Goal: Information Seeking & Learning: Learn about a topic

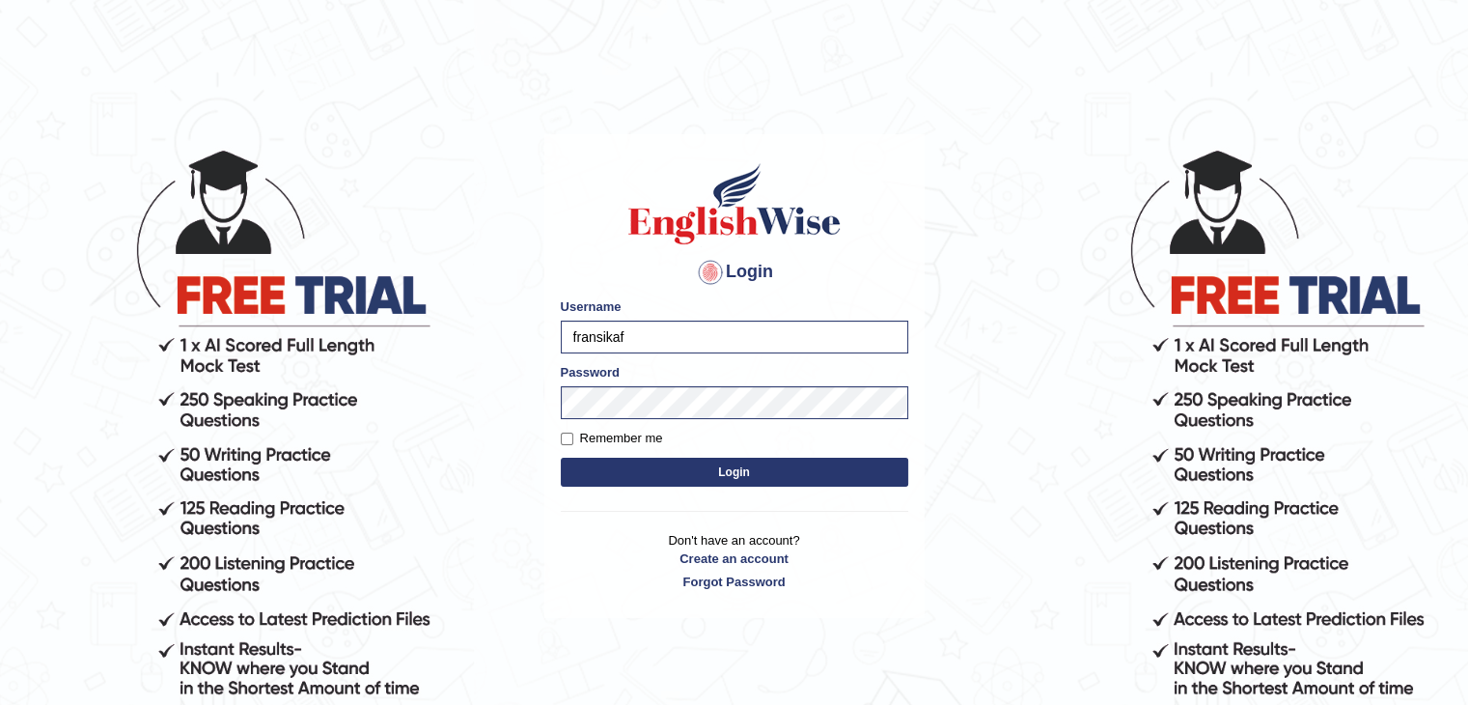
click at [592, 464] on button "Login" at bounding box center [735, 472] width 348 height 29
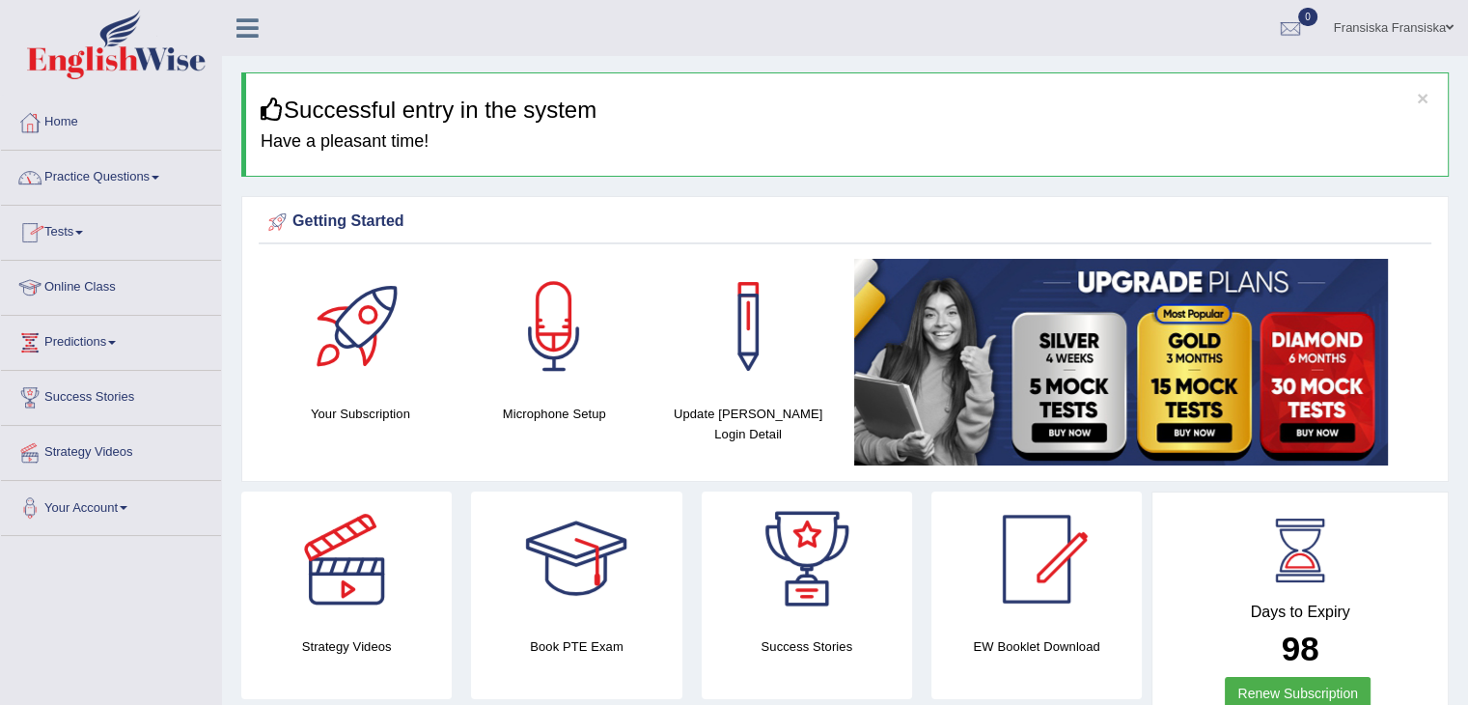
click at [109, 273] on link "Online Class" at bounding box center [111, 285] width 220 height 48
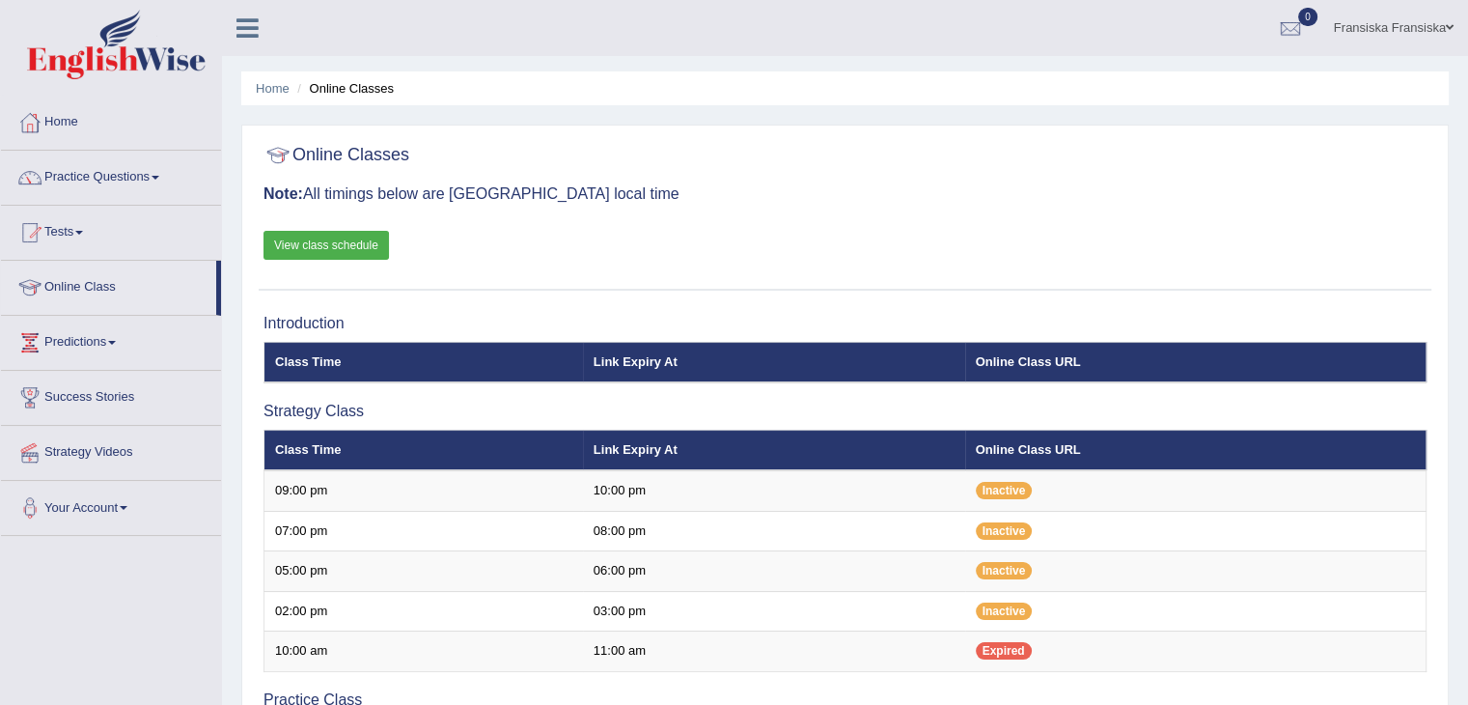
click at [350, 237] on link "View class schedule" at bounding box center [327, 245] width 126 height 29
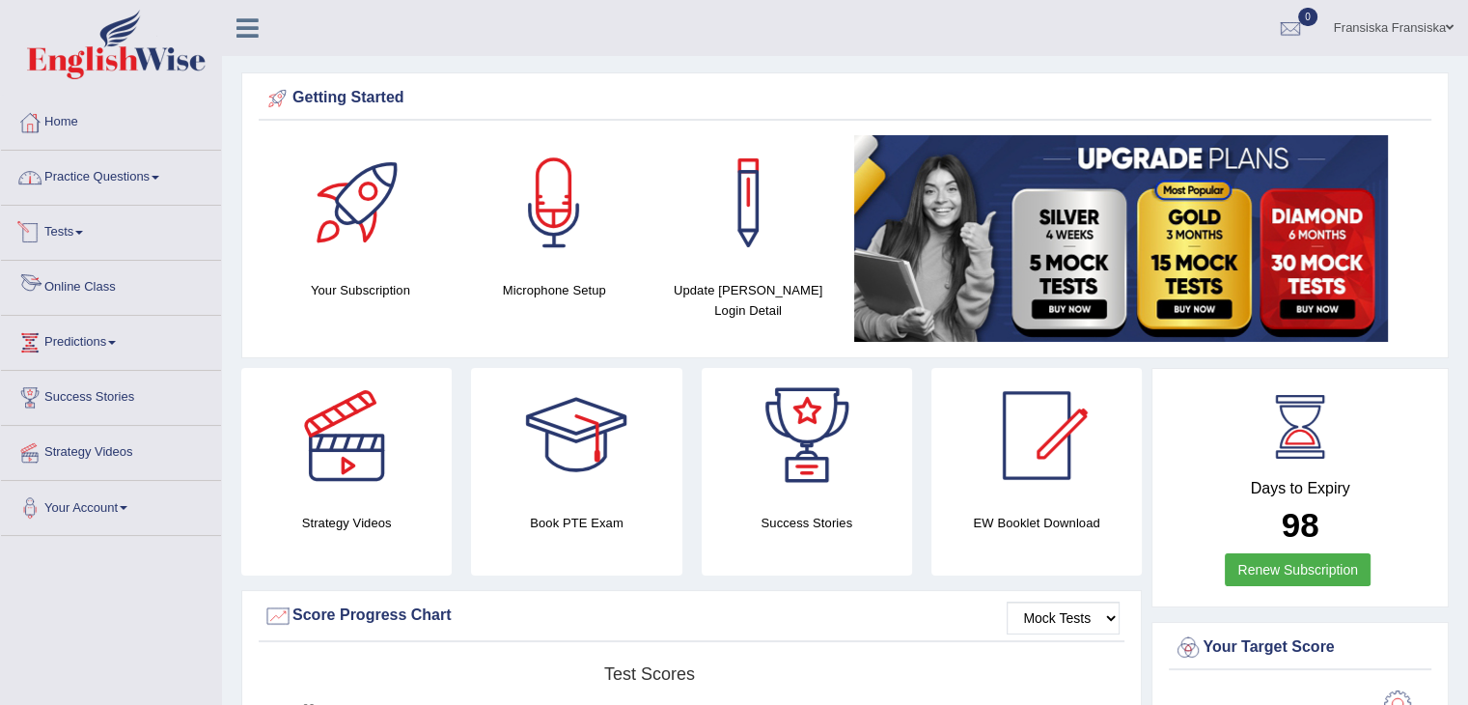
click at [77, 296] on link "Online Class" at bounding box center [111, 285] width 220 height 48
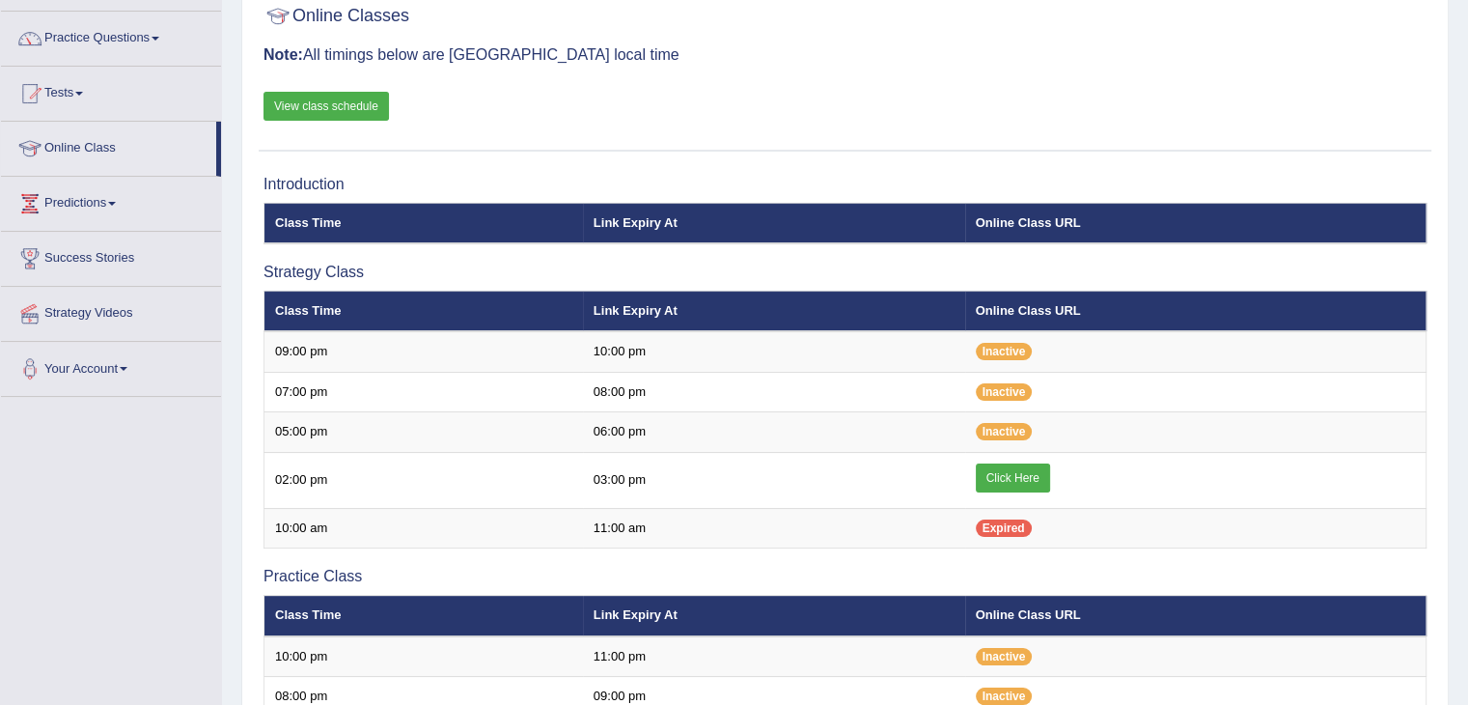
scroll to position [142, 0]
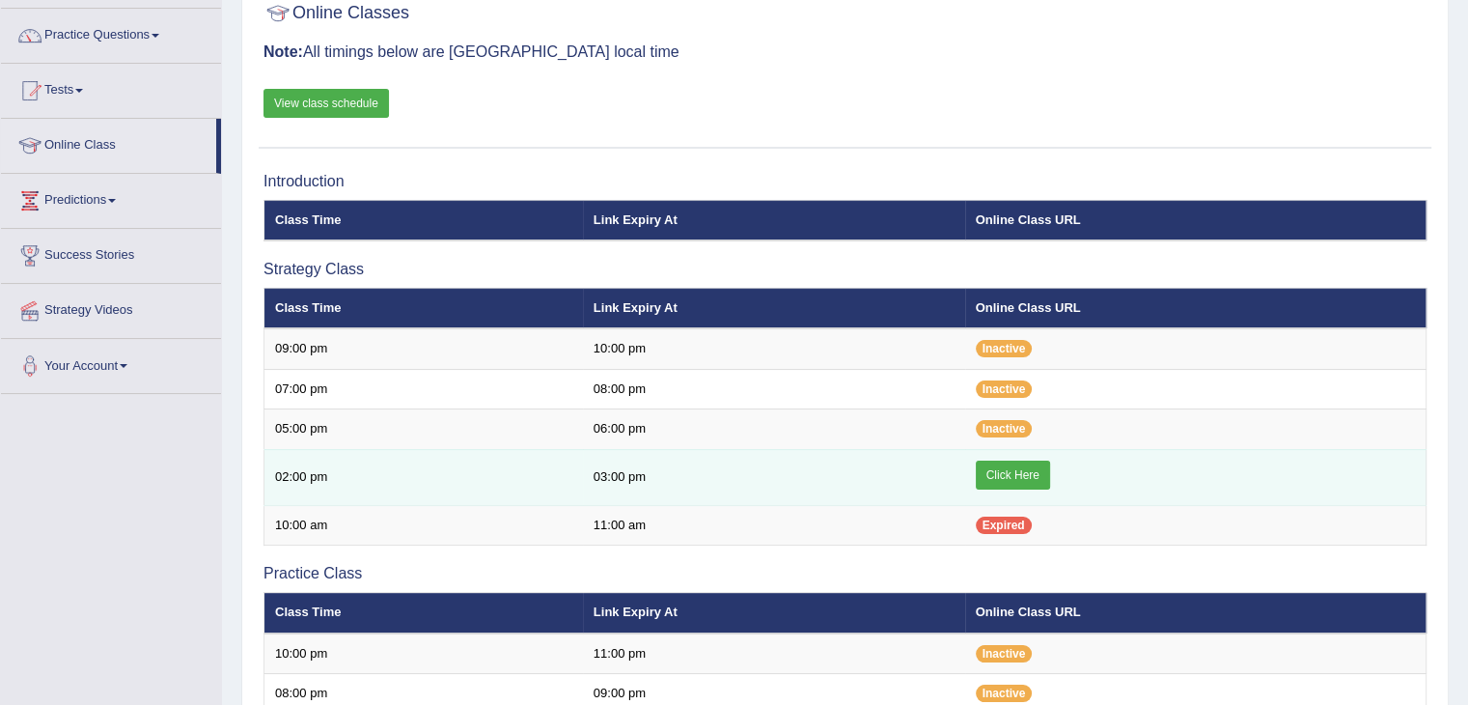
click at [1004, 478] on link "Click Here" at bounding box center [1013, 474] width 74 height 29
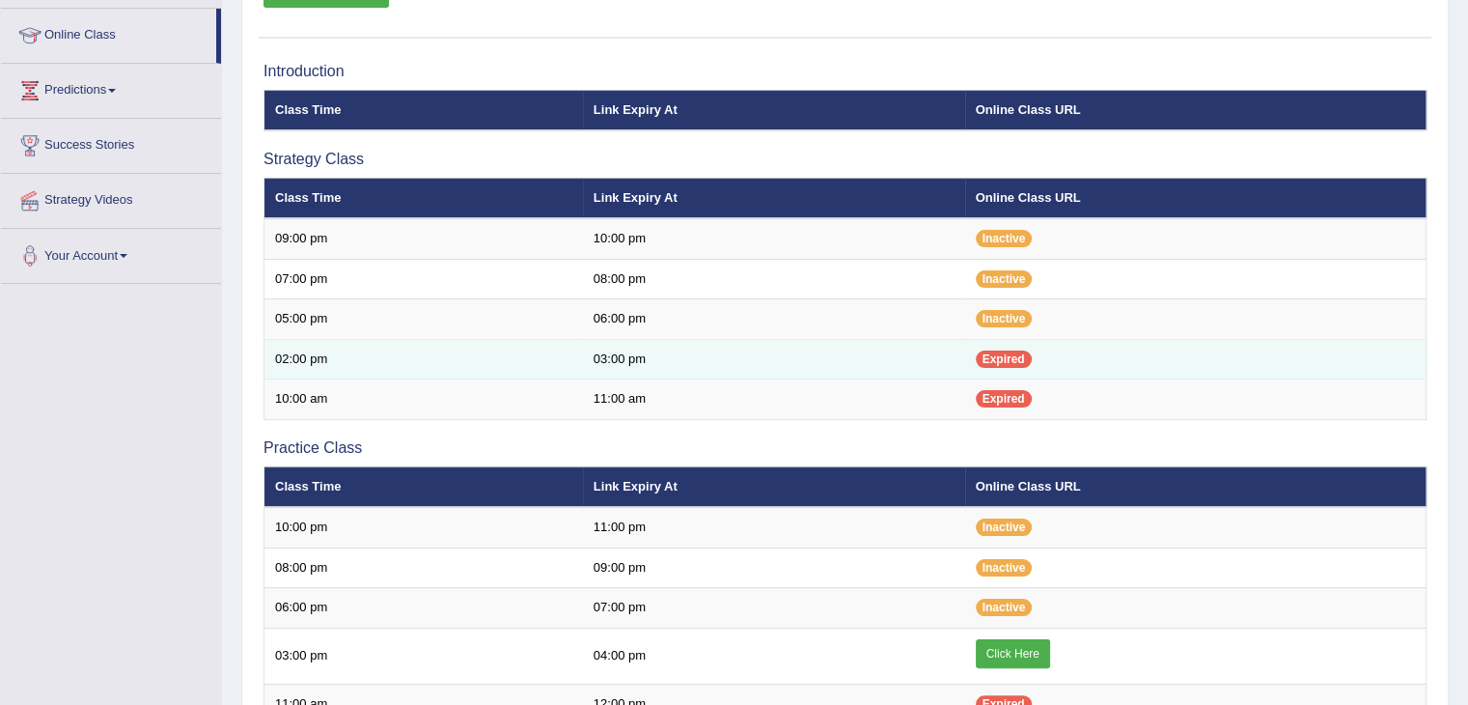
scroll to position [265, 0]
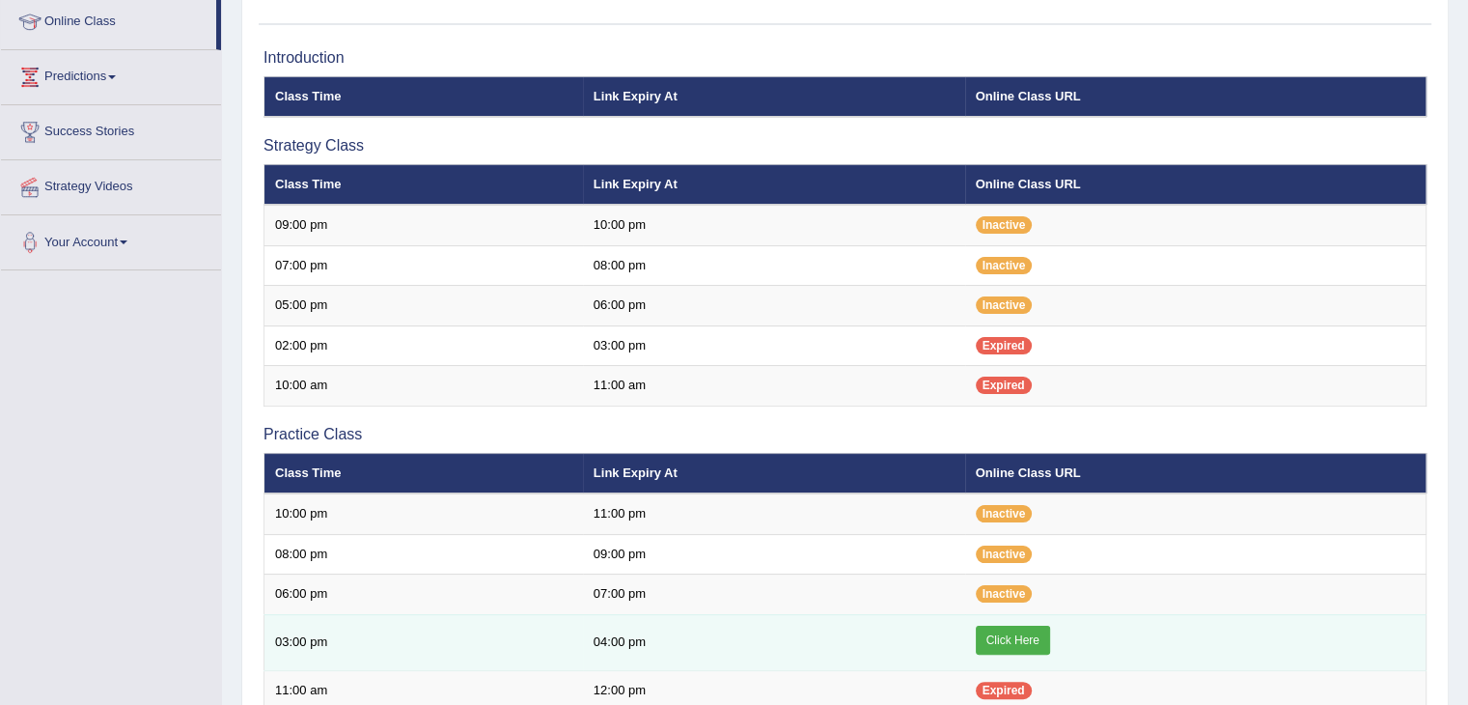
click at [1019, 634] on link "Click Here" at bounding box center [1013, 640] width 74 height 29
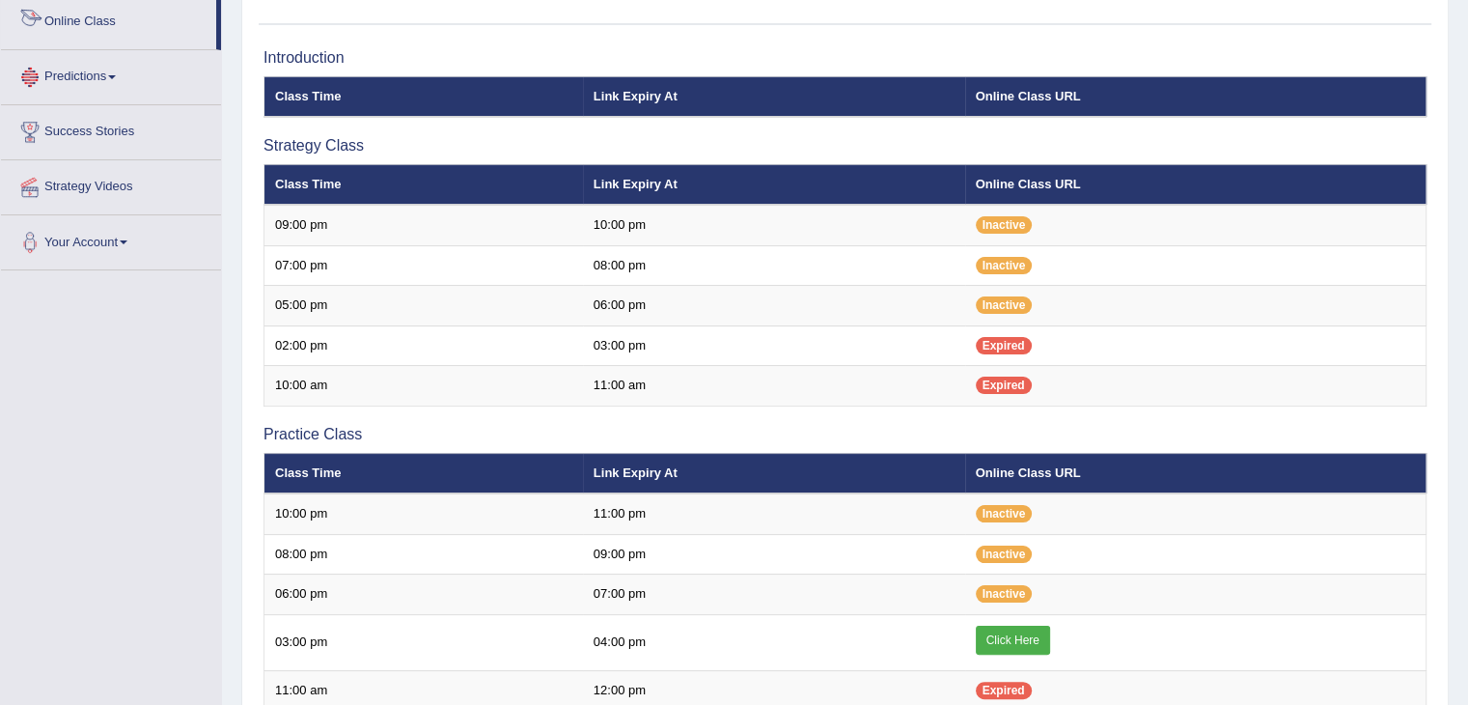
scroll to position [38, 0]
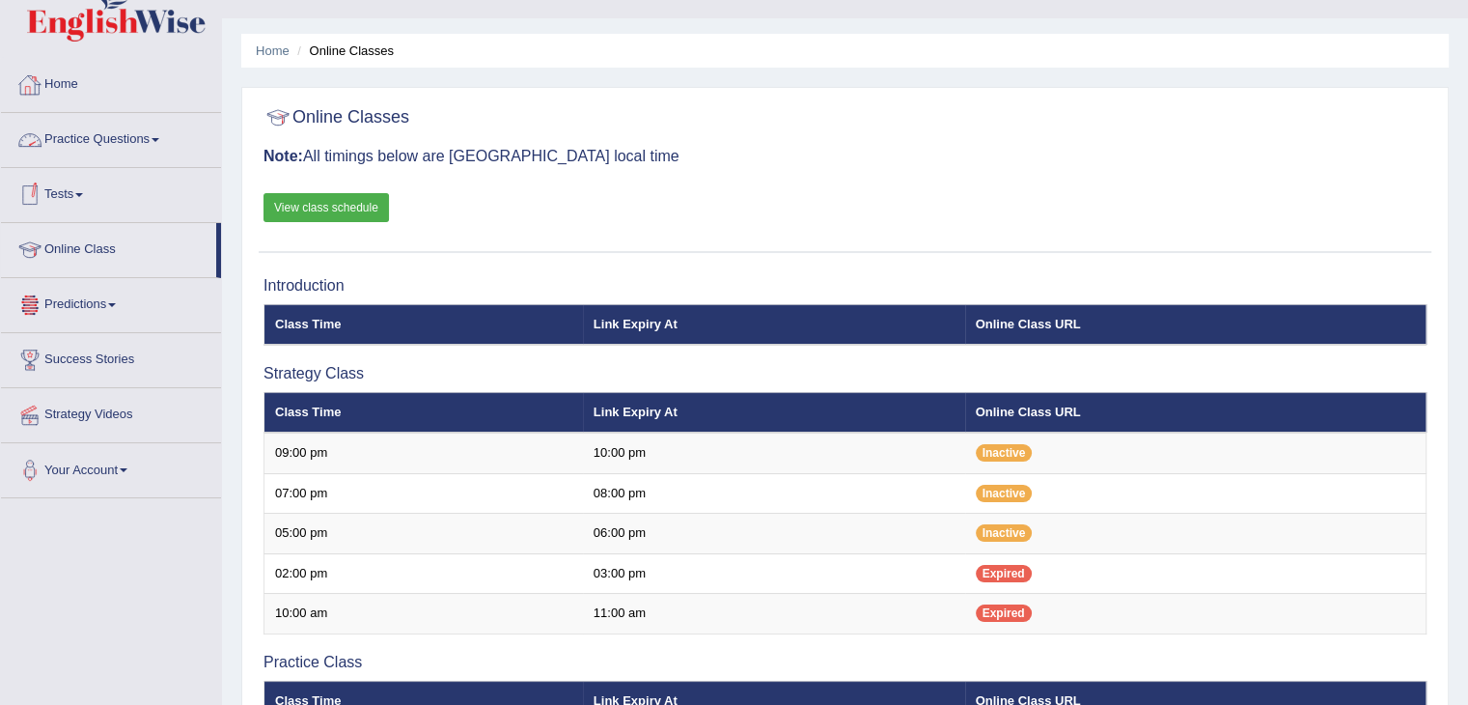
click at [102, 133] on link "Practice Questions" at bounding box center [111, 137] width 220 height 48
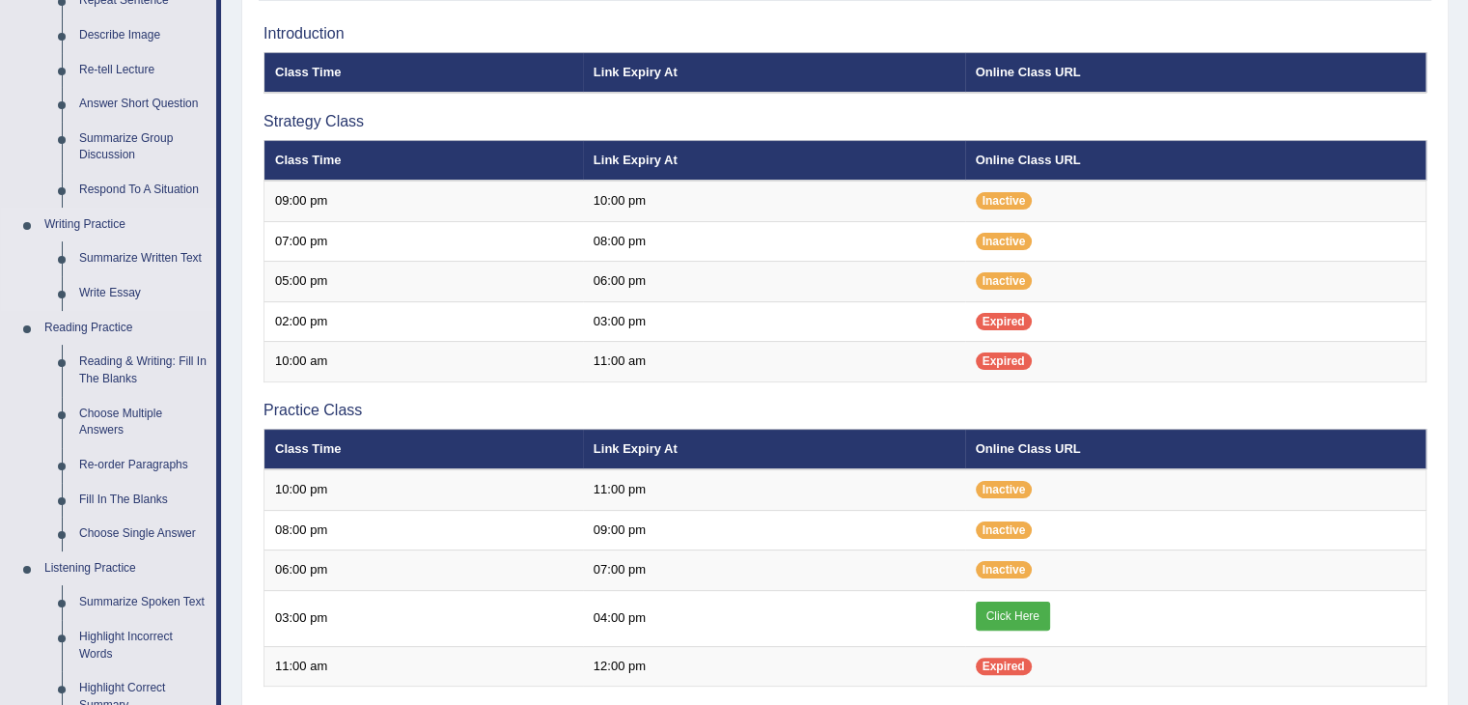
scroll to position [291, 0]
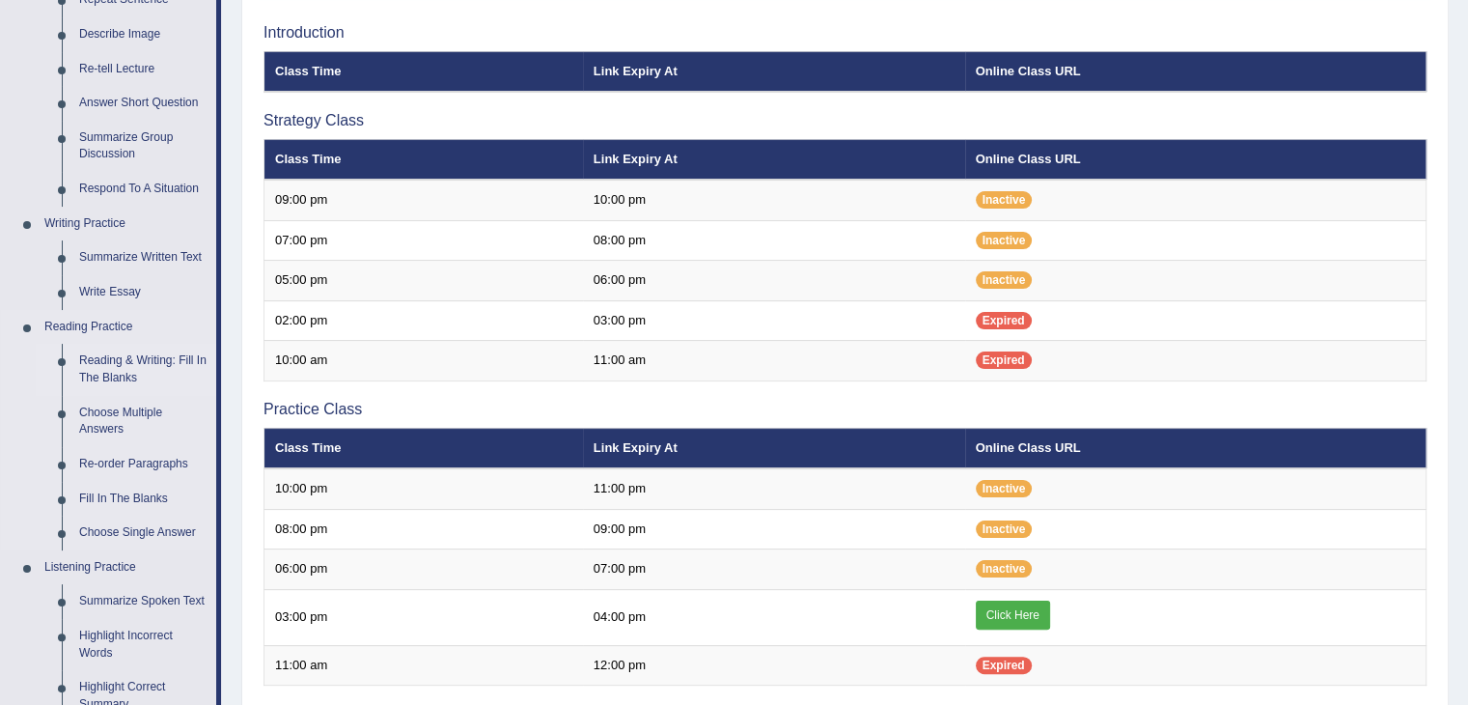
click at [140, 355] on link "Reading & Writing: Fill In The Blanks" at bounding box center [143, 369] width 146 height 51
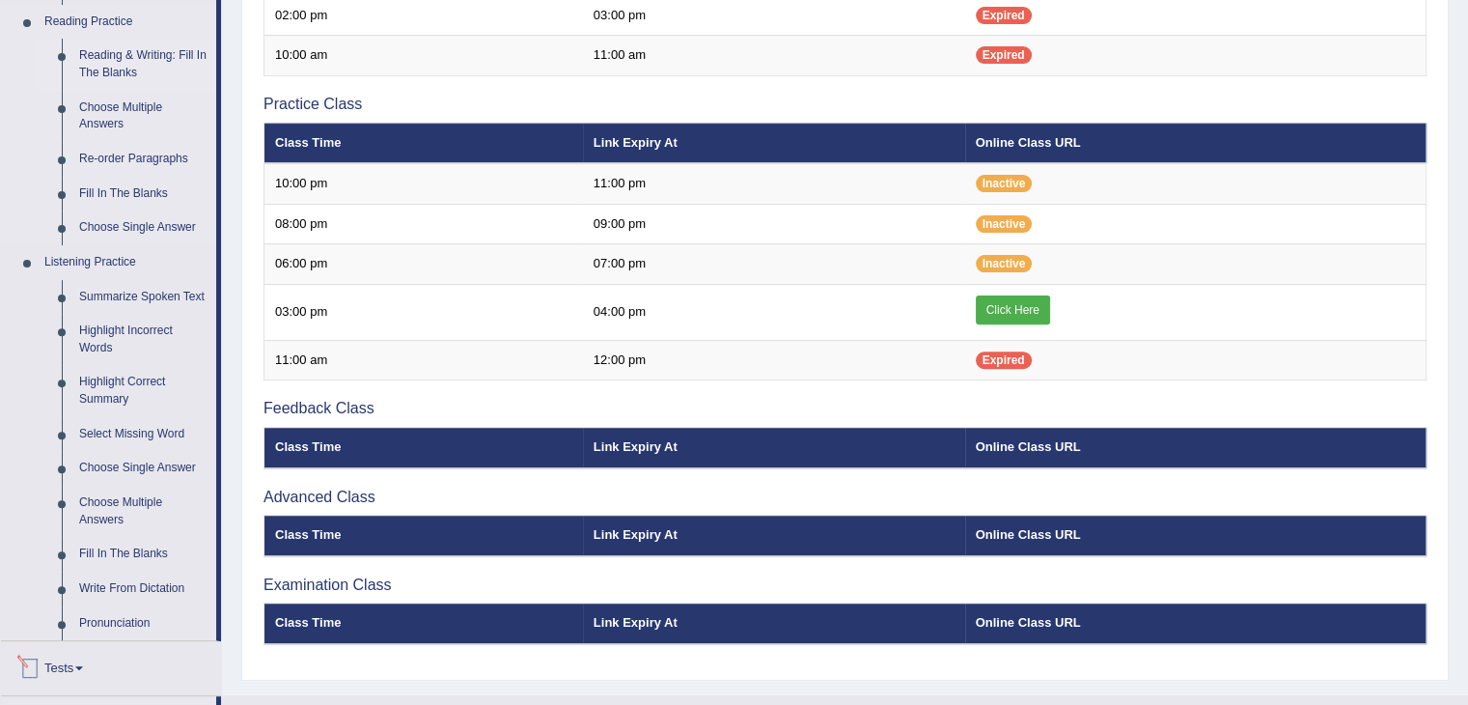
scroll to position [857, 0]
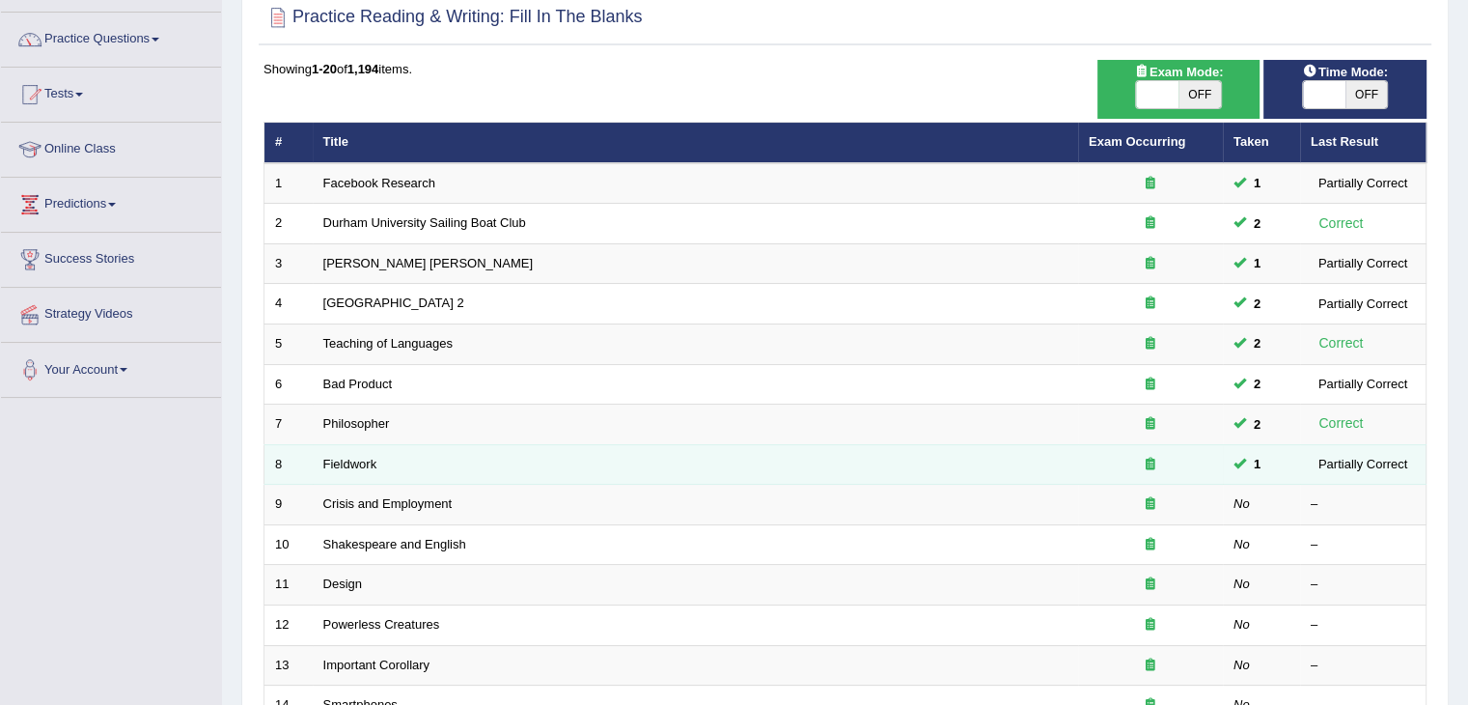
scroll to position [139, 0]
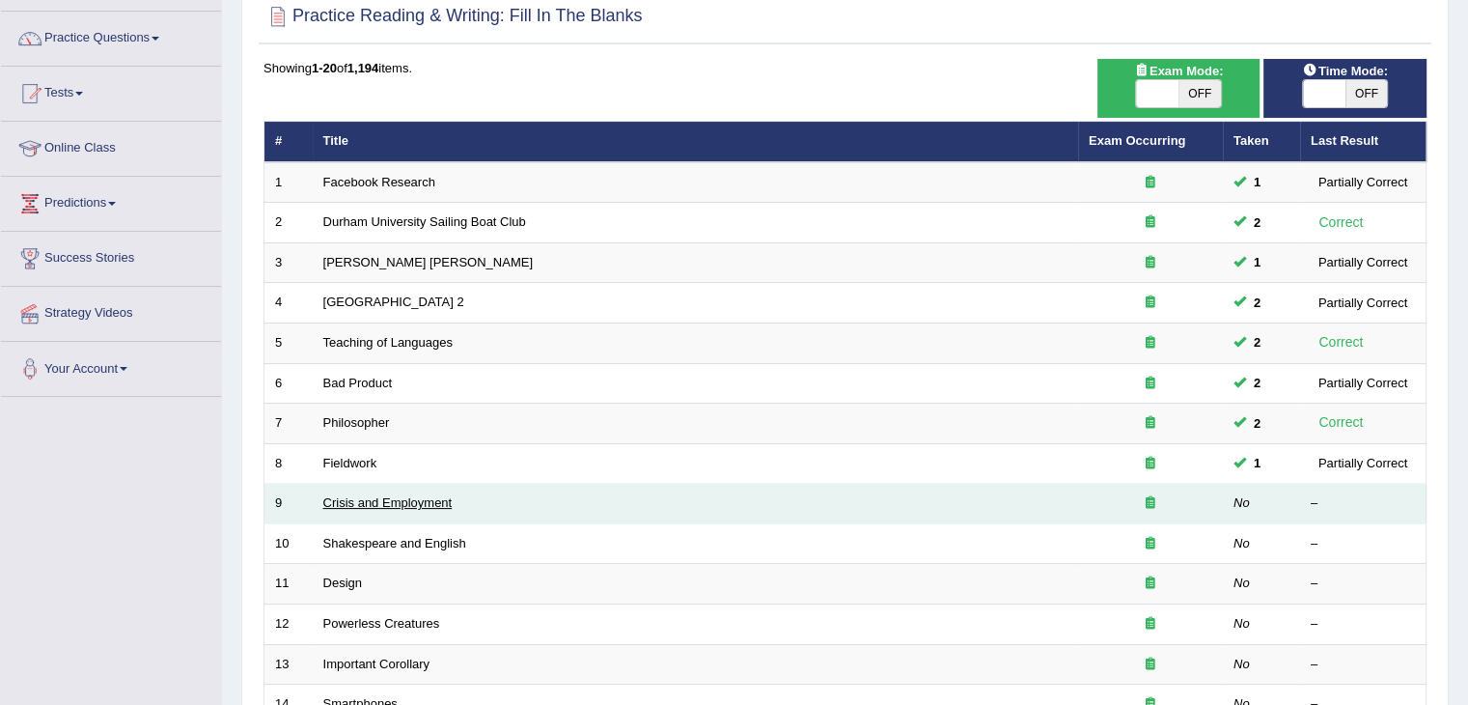
click at [437, 503] on link "Crisis and Employment" at bounding box center [387, 502] width 129 height 14
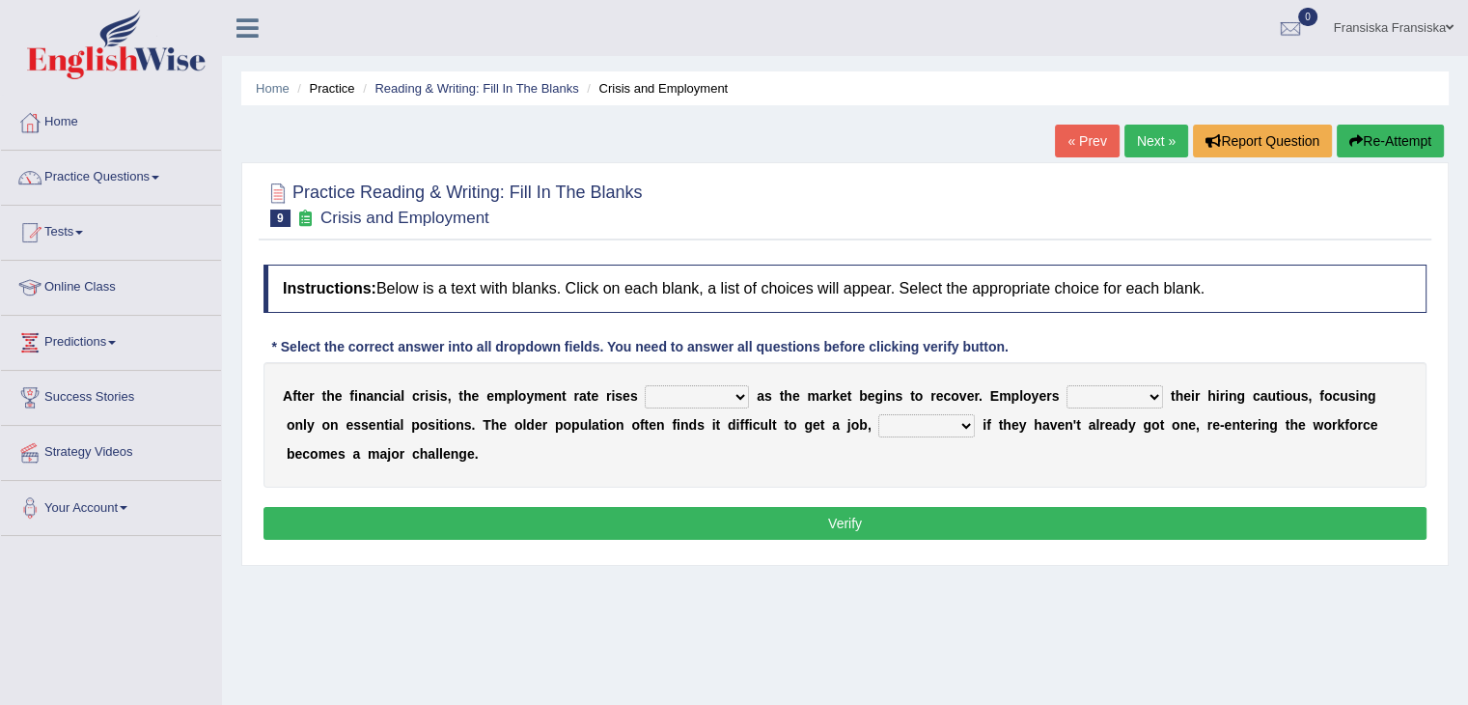
click at [691, 402] on select "normally conversely strenuously sharply" at bounding box center [697, 396] width 104 height 23
click at [645, 385] on select "normally conversely strenuously sharply" at bounding box center [697, 396] width 104 height 23
click at [715, 407] on div "A f t e r t h e f i n a n c i a l c r i s i s , t h e e m p l o y m e n t r a t…" at bounding box center [845, 425] width 1163 height 126
click at [715, 406] on div "A f t e r t h e f i n a n c i a l c r i s i s , t h e e m p l o y m e n t r a t…" at bounding box center [845, 425] width 1163 height 126
click at [710, 403] on select "normally conversely strenuously sharply" at bounding box center [697, 396] width 104 height 23
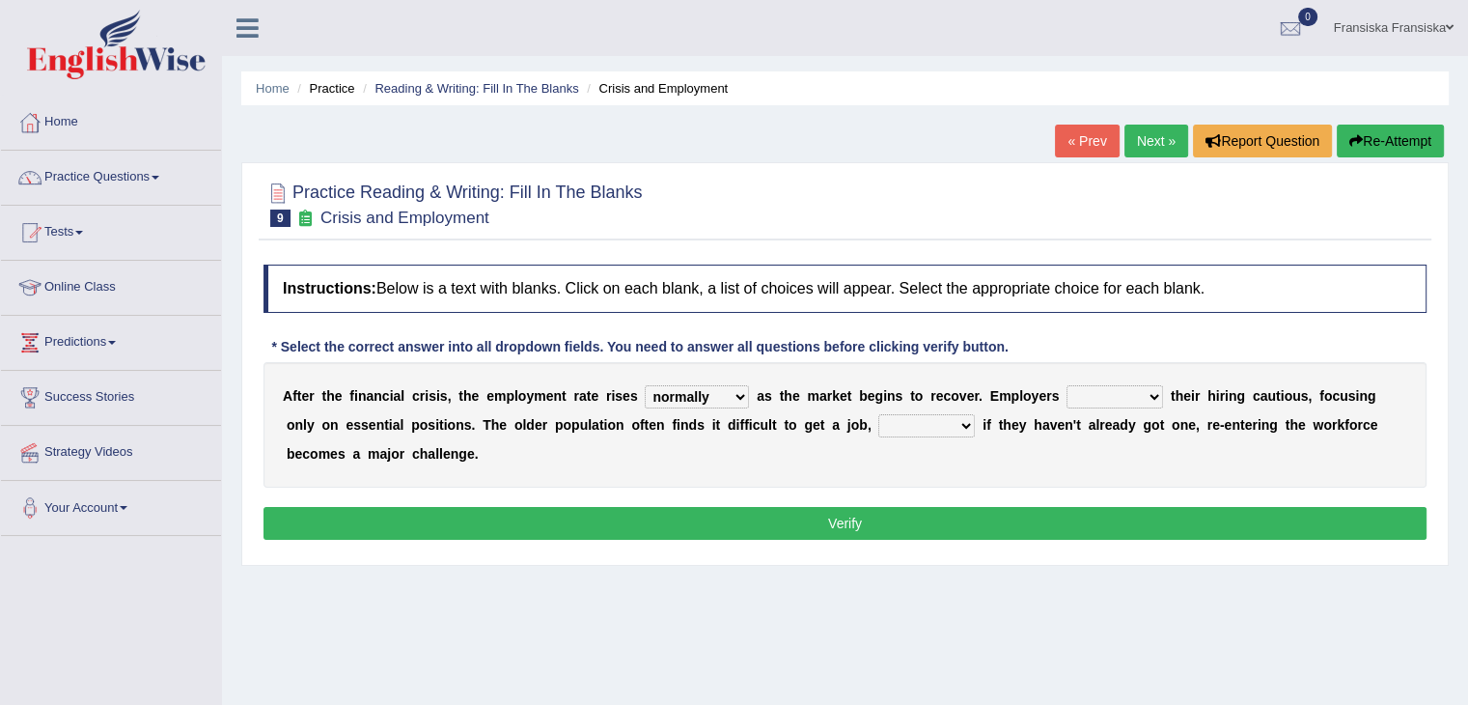
select select "conversely"
click at [645, 385] on select "normally conversely strenuously sharply" at bounding box center [697, 396] width 104 height 23
click at [1049, 395] on b "r" at bounding box center [1048, 395] width 5 height 15
click at [1098, 406] on div "A f t e r t h e f i n a n c i a l c r i s i s , t h e e m p l o y m e n t r a t…" at bounding box center [845, 425] width 1163 height 126
click at [1116, 404] on select "keeping kept keep are kept" at bounding box center [1115, 396] width 97 height 23
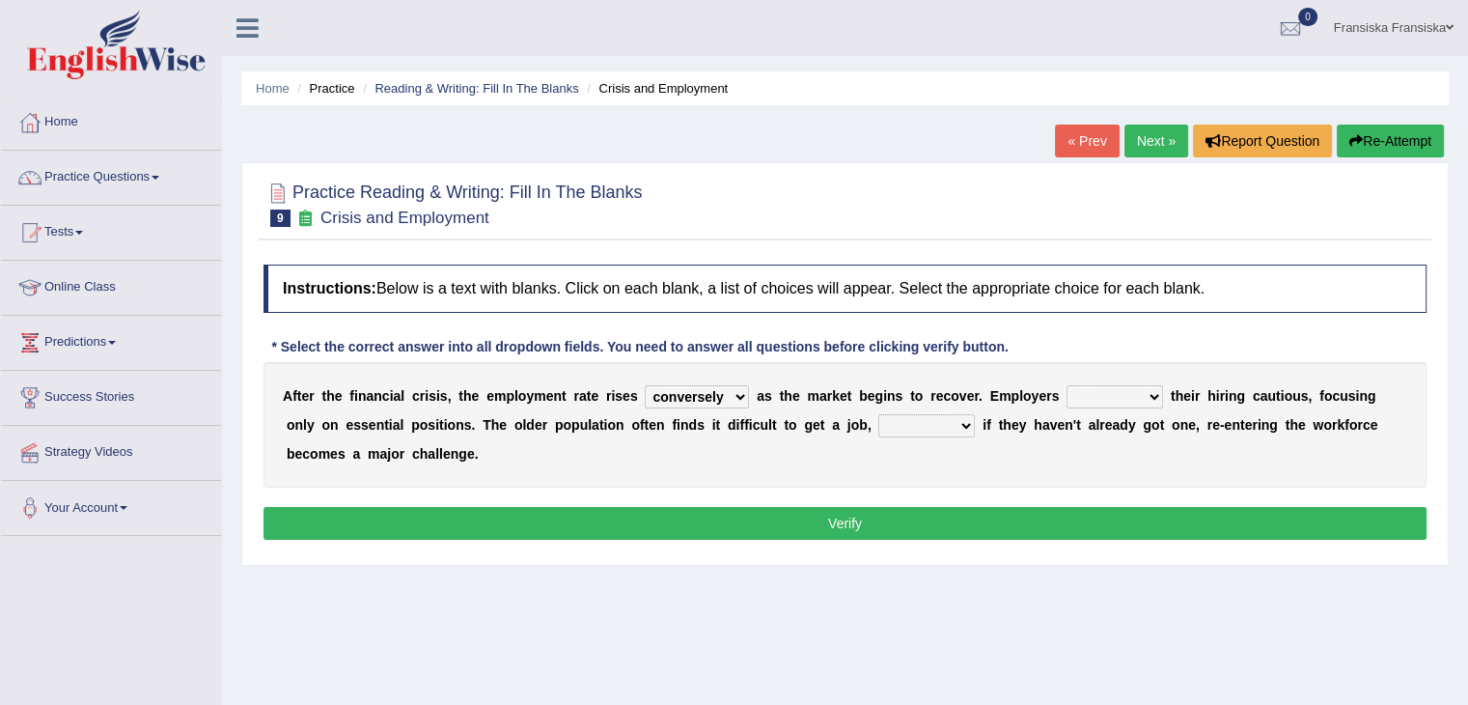
select select "kept"
click at [1067, 385] on select "keeping kept keep are kept" at bounding box center [1115, 396] width 97 height 23
click at [902, 437] on div "A f t e r t h e f i n a n c i a l c r i s i s , t h e e m p l o y m e n t r a t…" at bounding box center [845, 425] width 1163 height 126
click at [902, 414] on select "although while then because" at bounding box center [927, 425] width 97 height 23
select select "although"
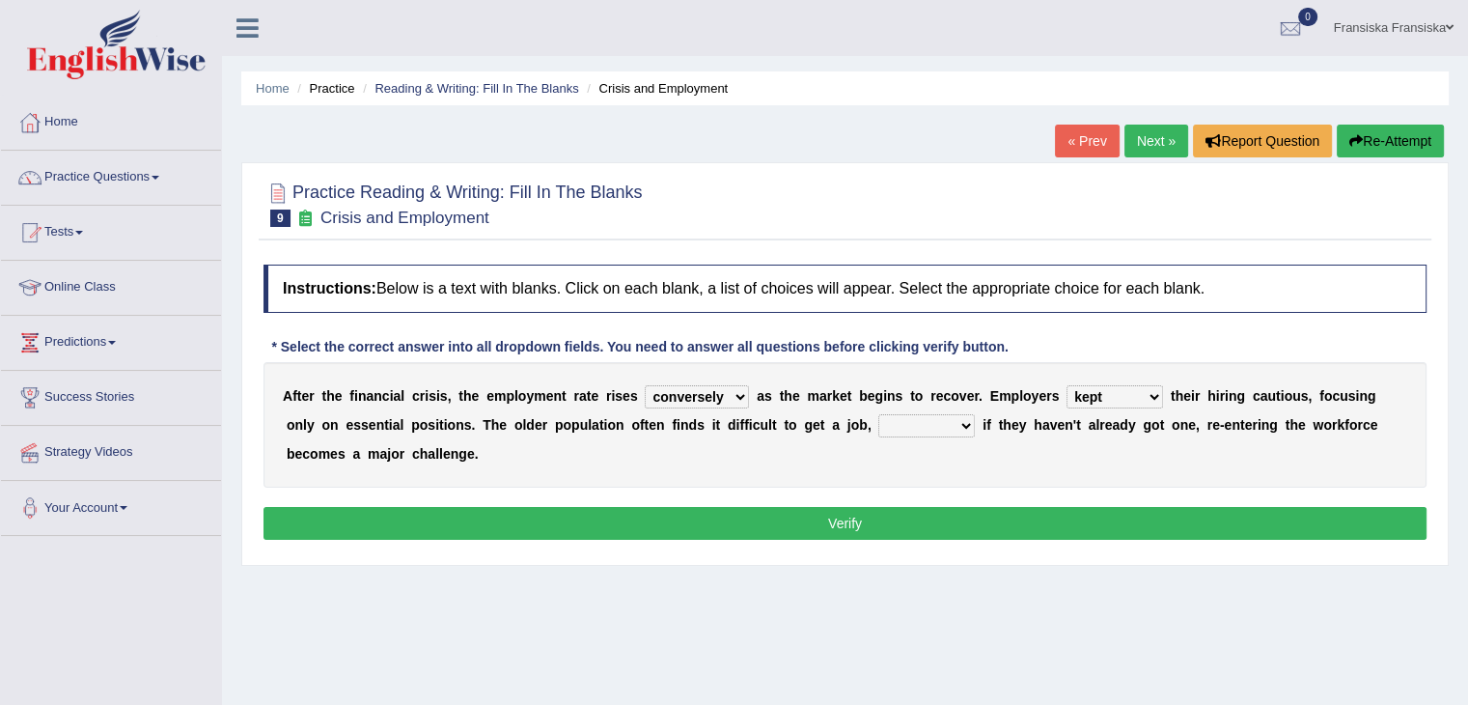
click at [879, 414] on select "although while then because" at bounding box center [927, 425] width 97 height 23
click at [892, 525] on button "Verify" at bounding box center [845, 523] width 1163 height 33
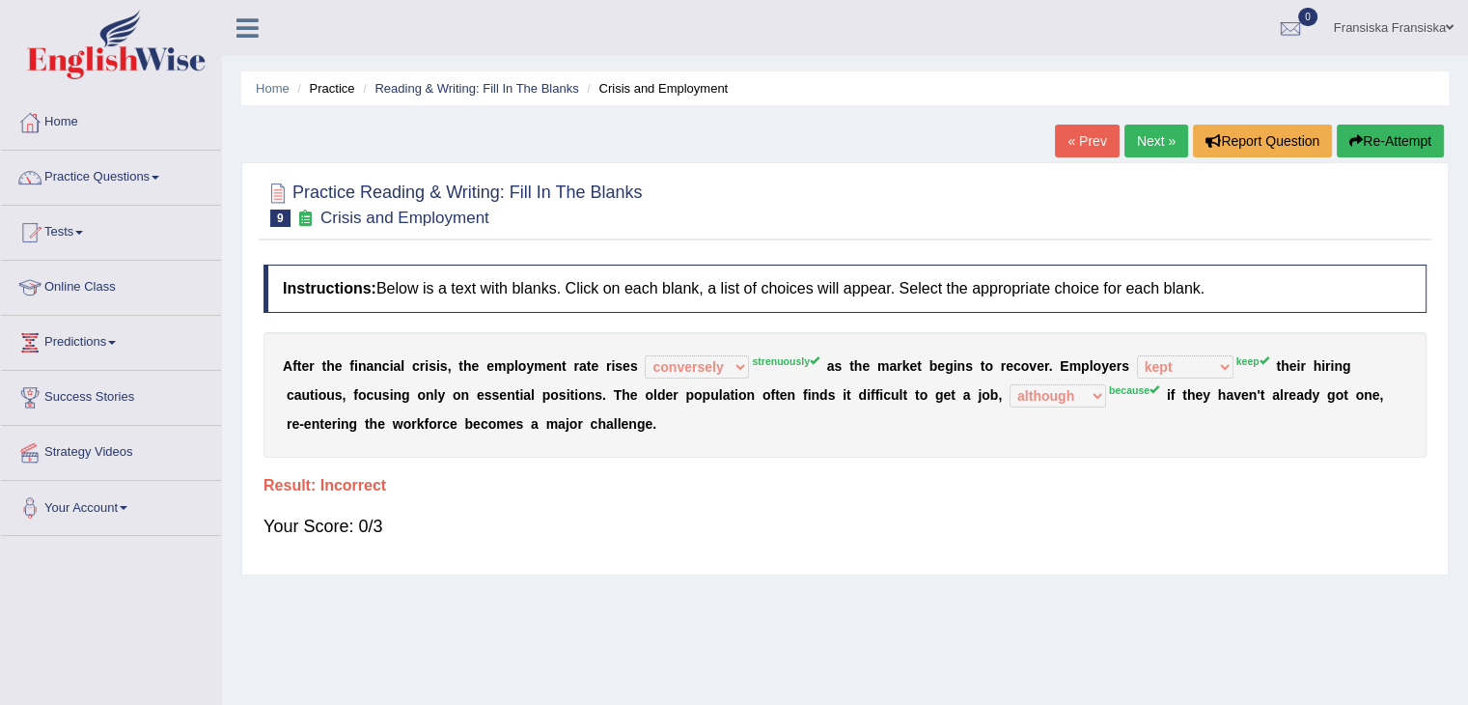
click at [1356, 150] on button "Re-Attempt" at bounding box center [1390, 141] width 107 height 33
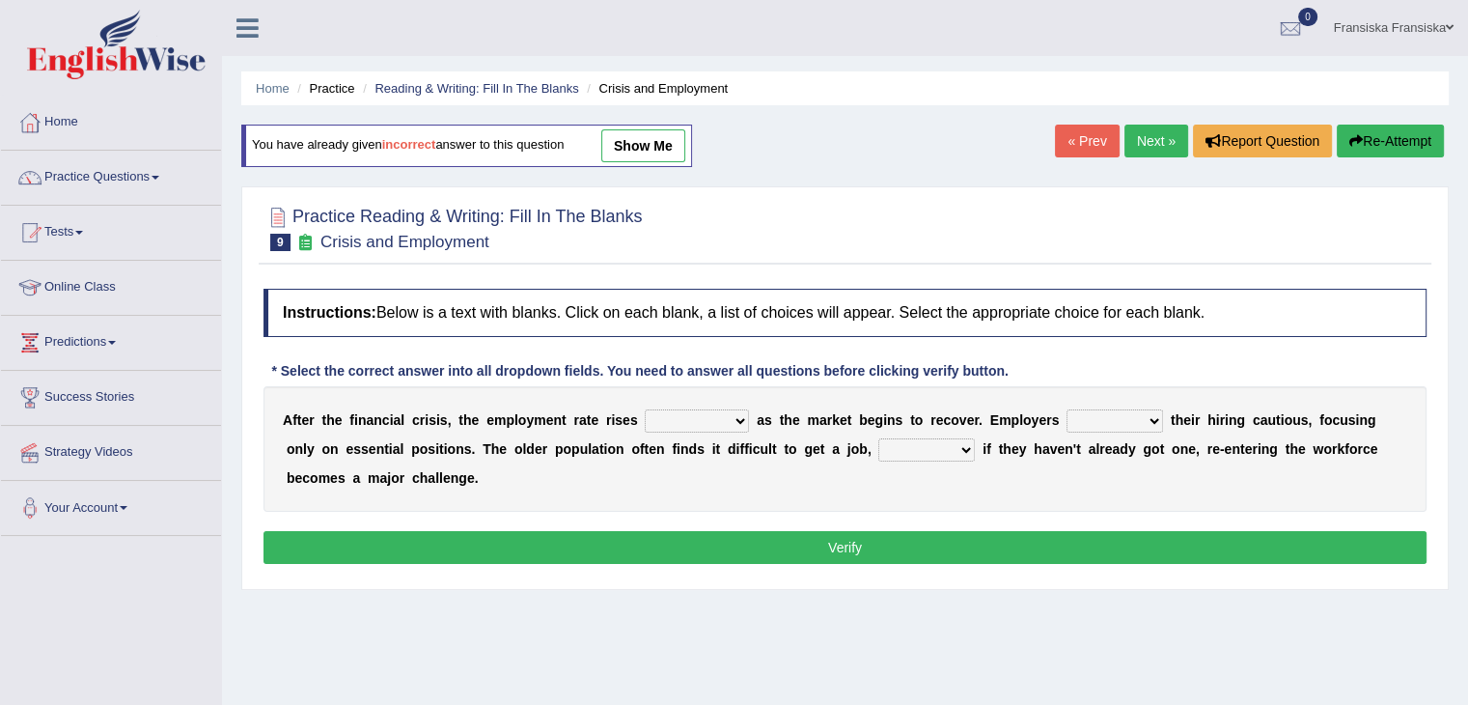
click at [743, 415] on select "normally conversely strenuously sharply" at bounding box center [697, 420] width 104 height 23
select select "strenuously"
click at [645, 409] on select "normally conversely strenuously sharply" at bounding box center [697, 420] width 104 height 23
click at [1104, 421] on select "keeping kept keep are kept" at bounding box center [1115, 420] width 97 height 23
select select "keep"
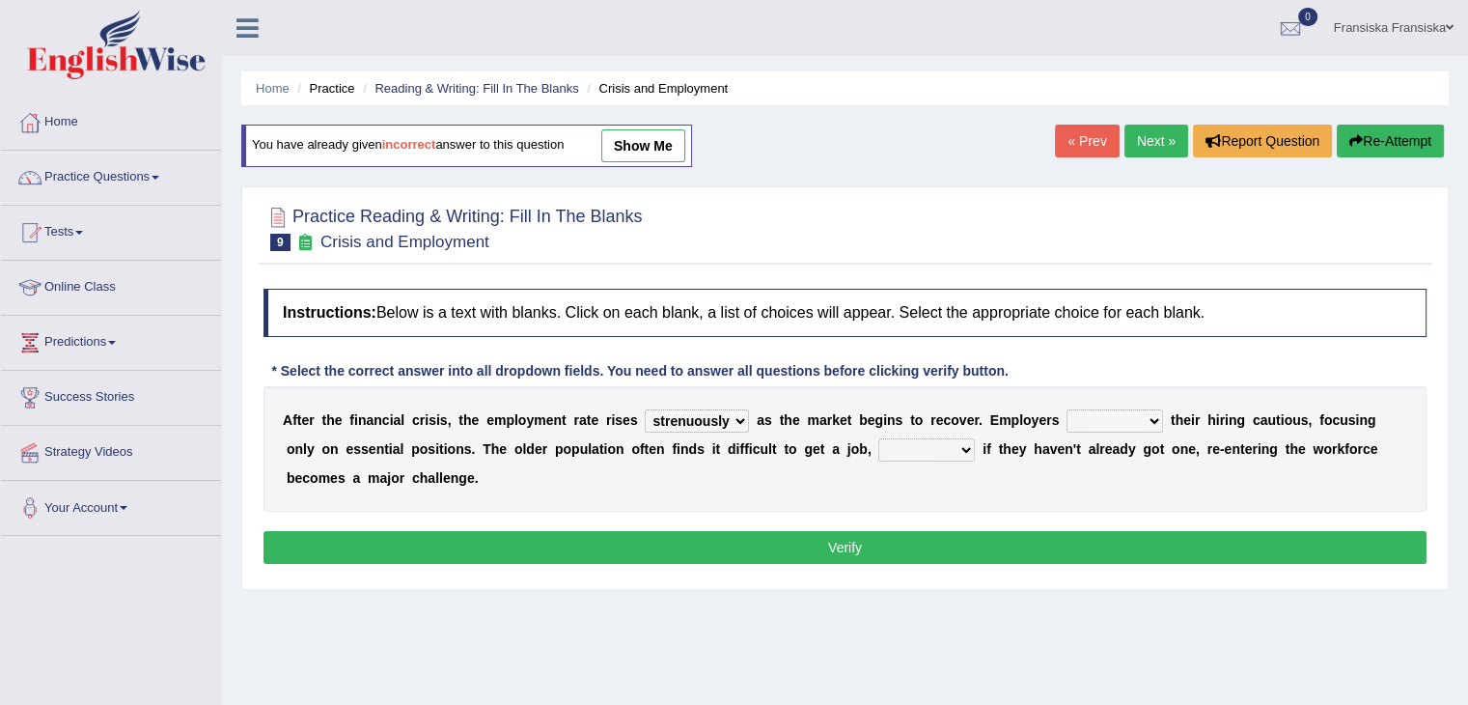
click at [1067, 409] on select "keeping kept keep are kept" at bounding box center [1115, 420] width 97 height 23
click at [957, 438] on select "although while then because" at bounding box center [927, 449] width 97 height 23
select select "because"
click at [879, 438] on select "although while then because" at bounding box center [927, 449] width 97 height 23
click at [927, 538] on button "Verify" at bounding box center [845, 547] width 1163 height 33
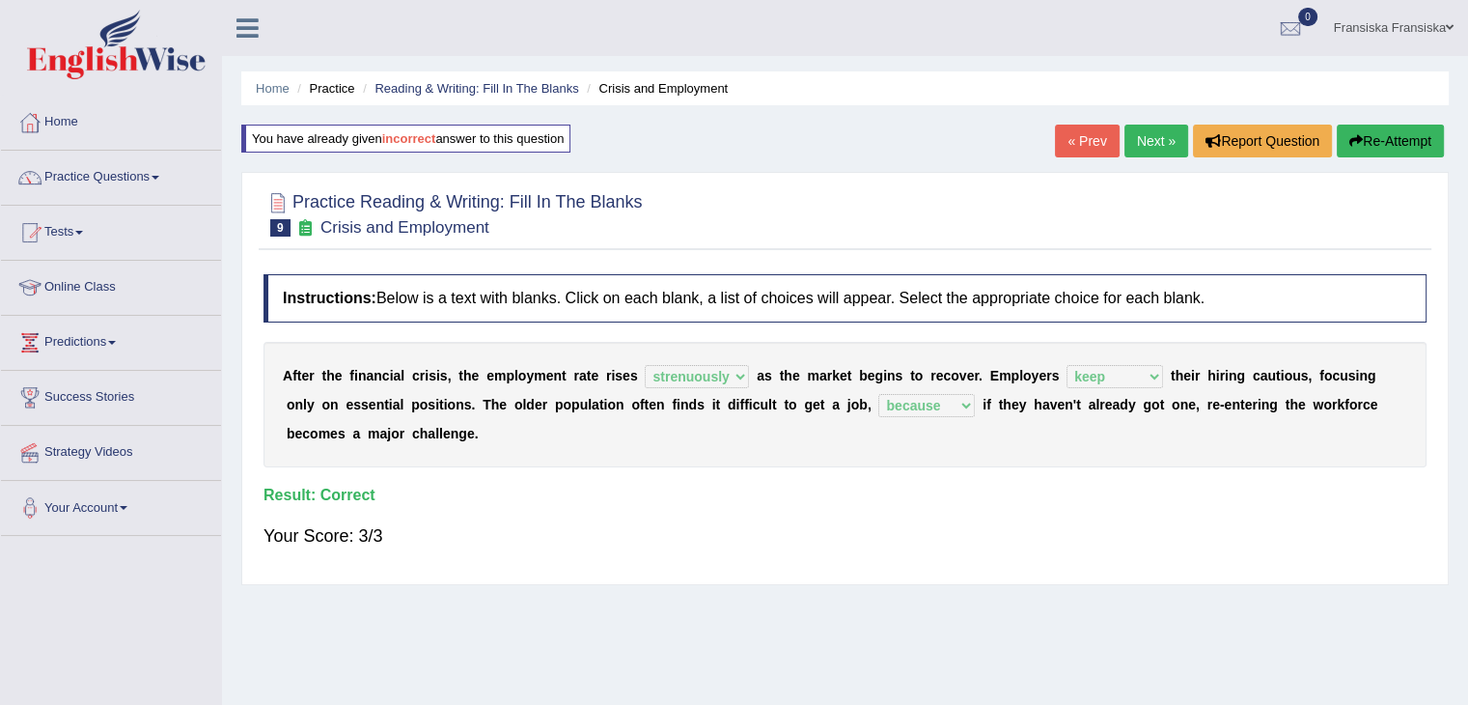
click at [1166, 134] on link "Next »" at bounding box center [1157, 141] width 64 height 33
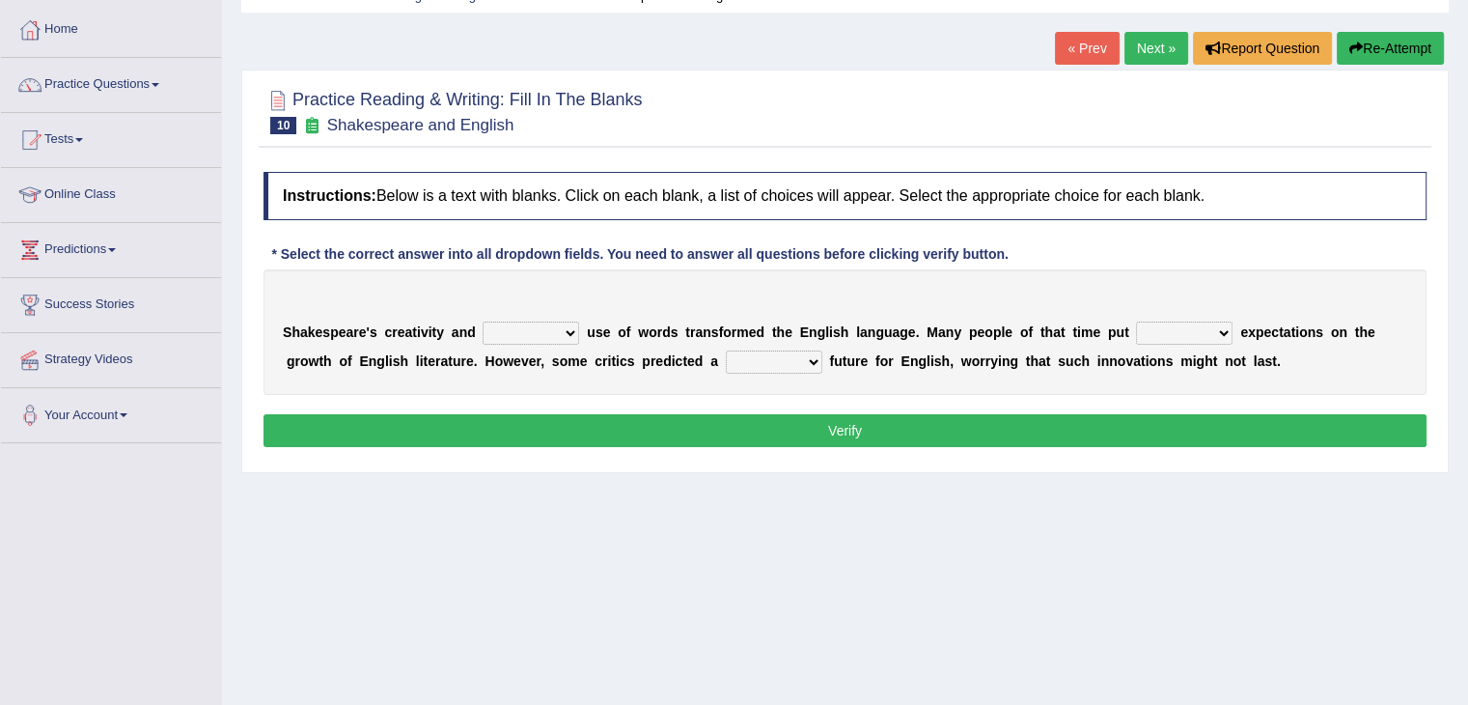
scroll to position [93, 0]
click at [523, 327] on select "idealized intensive fancied inventive" at bounding box center [531, 332] width 97 height 23
click at [483, 321] on select "idealized intensive fancied inventive" at bounding box center [531, 332] width 97 height 23
click at [568, 335] on select "idealized intensive fancied inventive" at bounding box center [531, 332] width 97 height 23
click at [483, 321] on select "idealized intensive fancied inventive" at bounding box center [531, 332] width 97 height 23
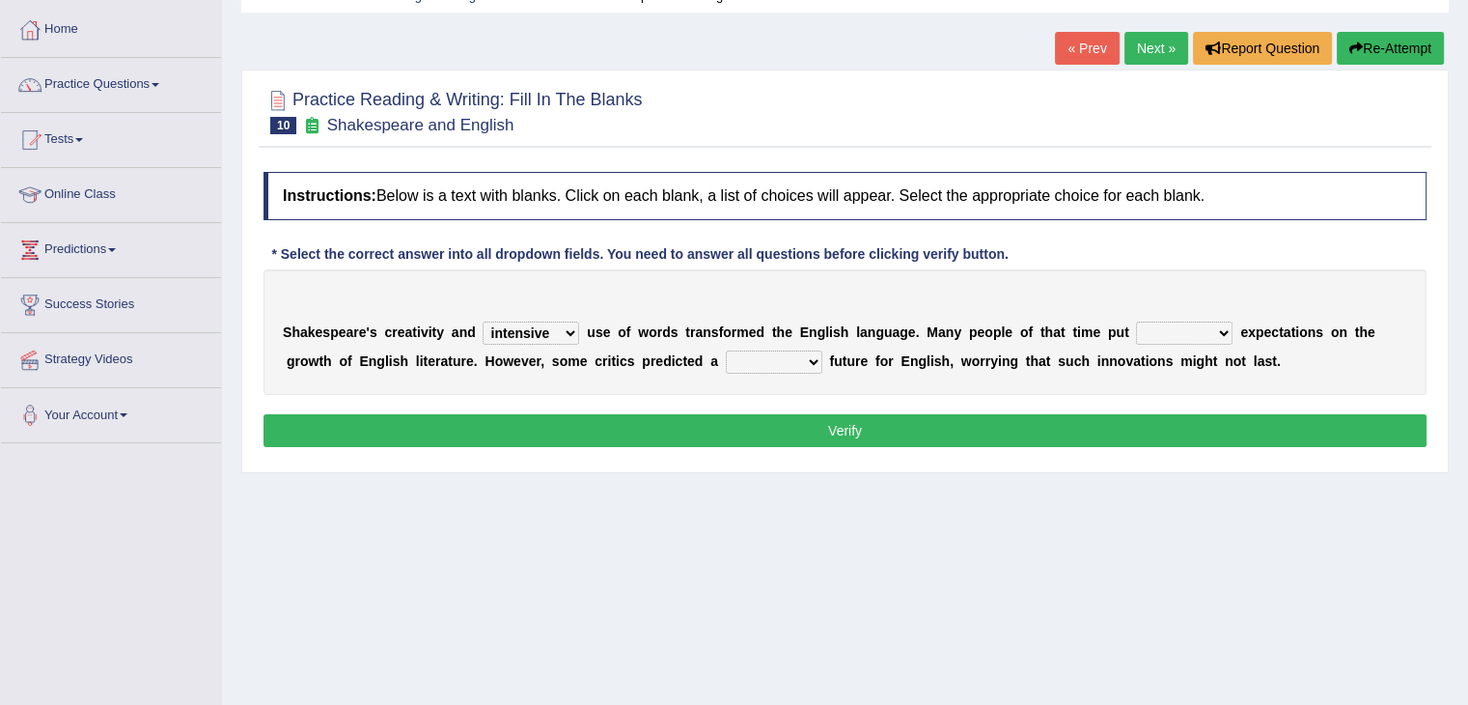
click at [529, 333] on select "idealized intensive fancied inventive" at bounding box center [531, 332] width 97 height 23
select select "inventive"
click at [483, 321] on select "idealized intensive fancied inventive" at bounding box center [531, 332] width 97 height 23
click at [1151, 330] on select "wide much high more" at bounding box center [1184, 332] width 97 height 23
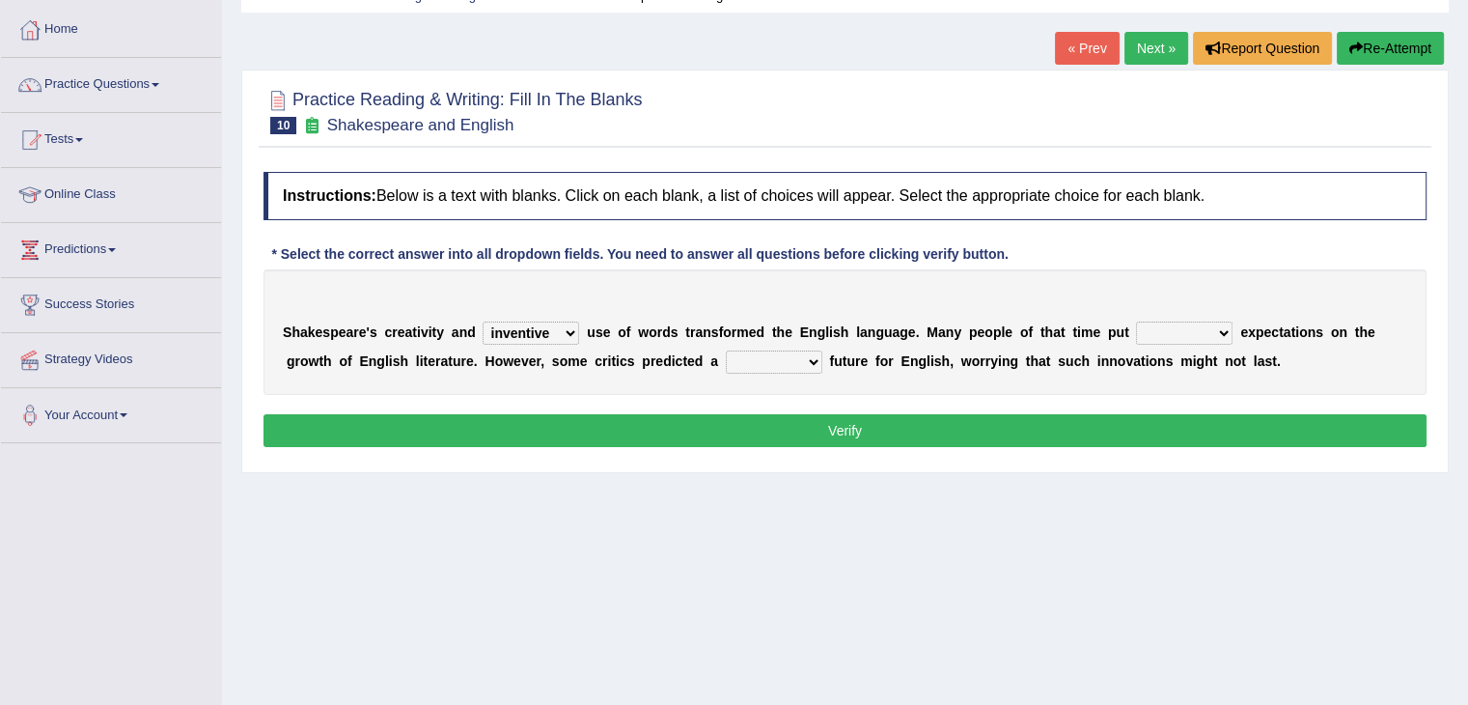
click at [1151, 328] on select "wide much high more" at bounding box center [1184, 332] width 97 height 23
select select "high"
click at [1136, 321] on select "wide much high more" at bounding box center [1184, 332] width 97 height 23
click at [798, 360] on select "monetary promising irresistible daunting" at bounding box center [774, 361] width 97 height 23
select select "irresistible"
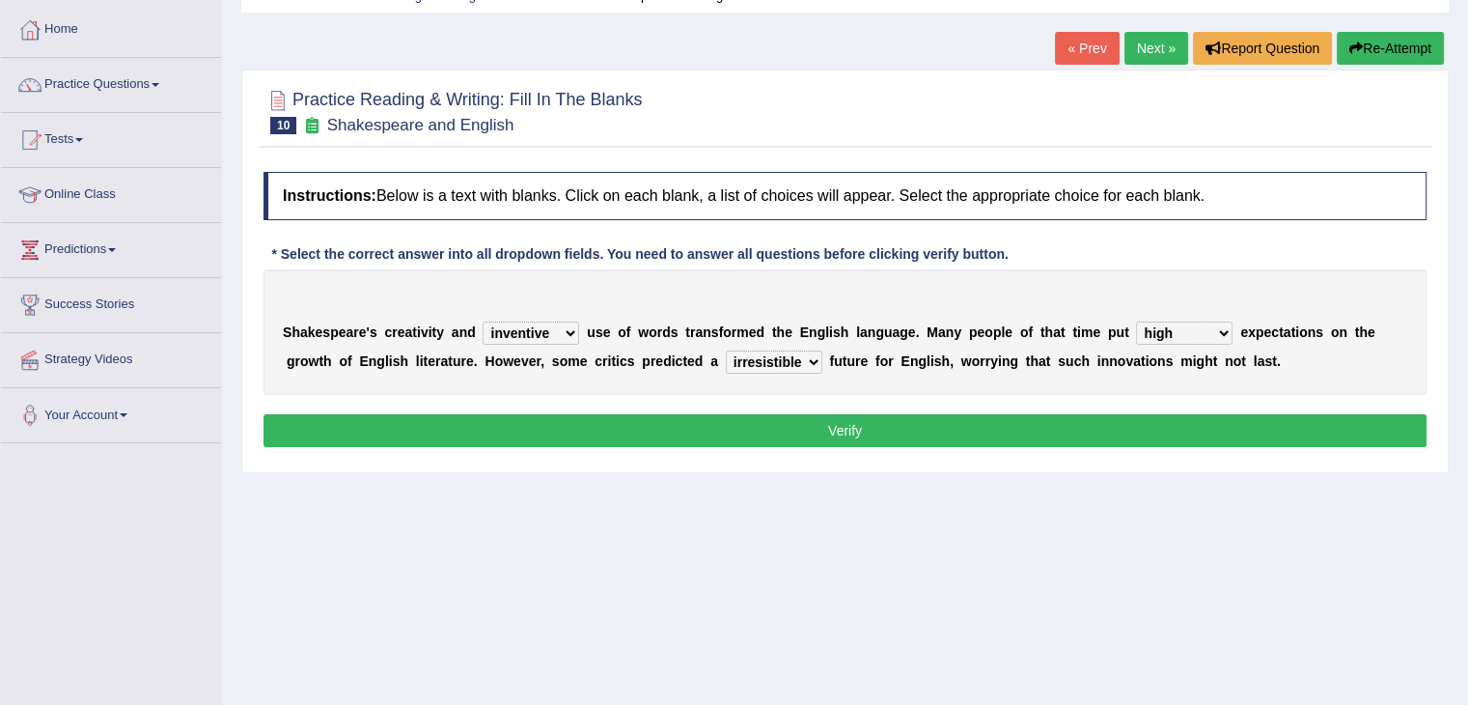
click at [726, 350] on select "monetary promising irresistible daunting" at bounding box center [774, 361] width 97 height 23
click at [745, 433] on button "Verify" at bounding box center [845, 430] width 1163 height 33
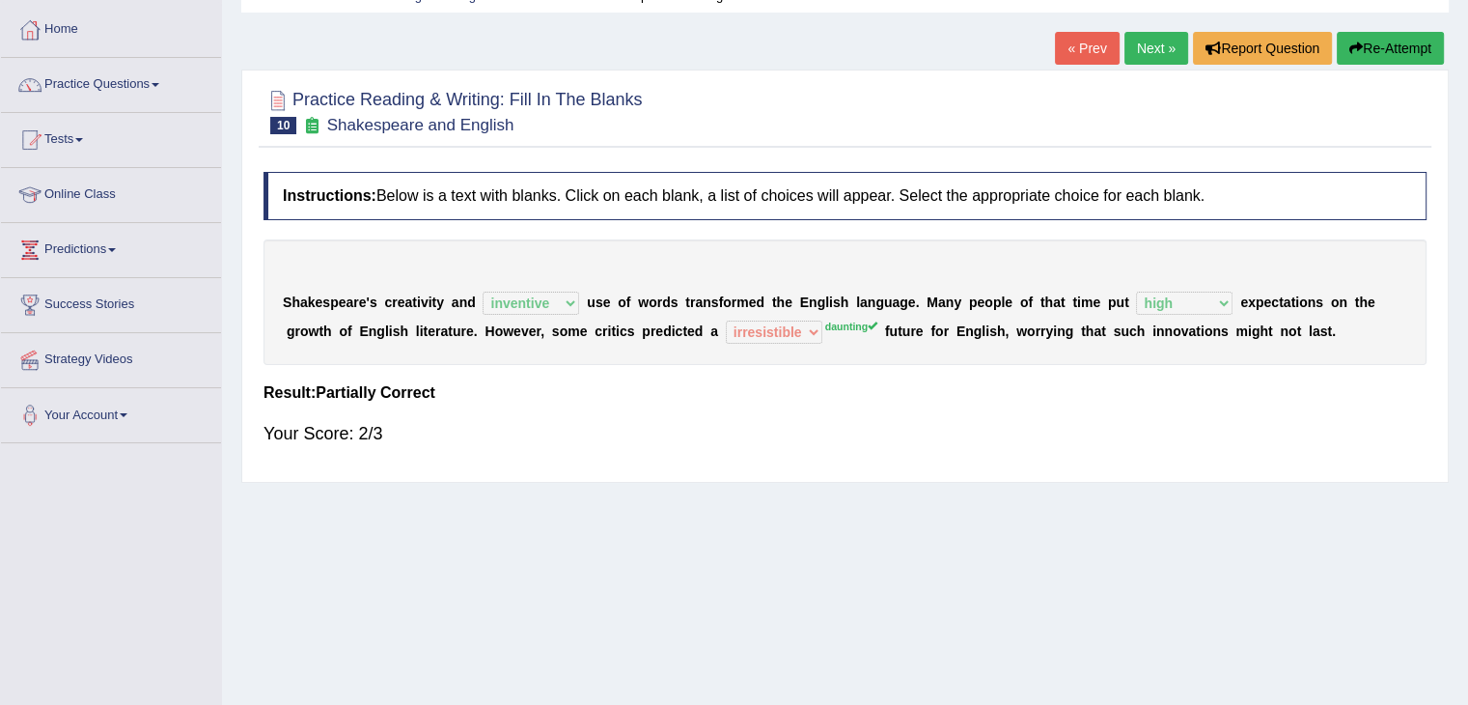
click at [1173, 43] on link "Next »" at bounding box center [1157, 48] width 64 height 33
